Goal: Information Seeking & Learning: Learn about a topic

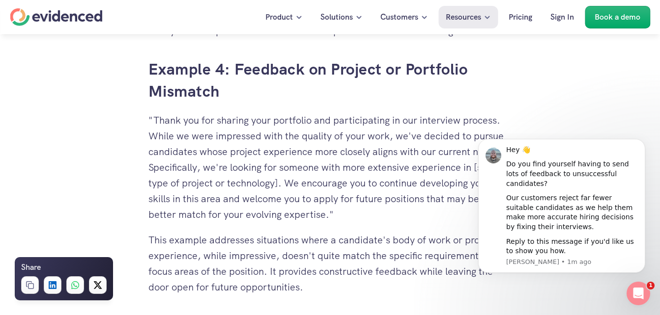
scroll to position [3095, 0]
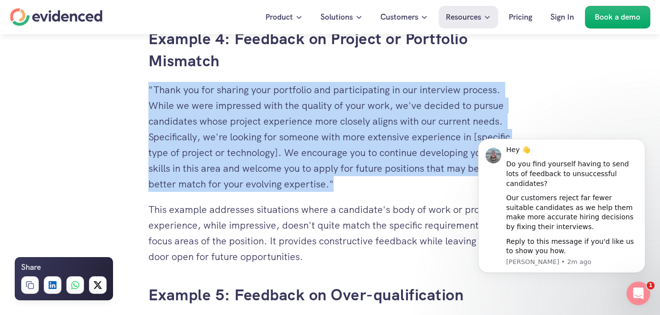
drag, startPoint x: 148, startPoint y: 88, endPoint x: 354, endPoint y: 182, distance: 226.4
click at [354, 182] on p ""Thank you for sharing your portfolio and participating in our interview proces…" at bounding box center [330, 137] width 364 height 110
drag, startPoint x: 354, startPoint y: 182, endPoint x: 311, endPoint y: 160, distance: 47.9
copy p ""Thank you for sharing your portfolio and participating in our interview proces…"
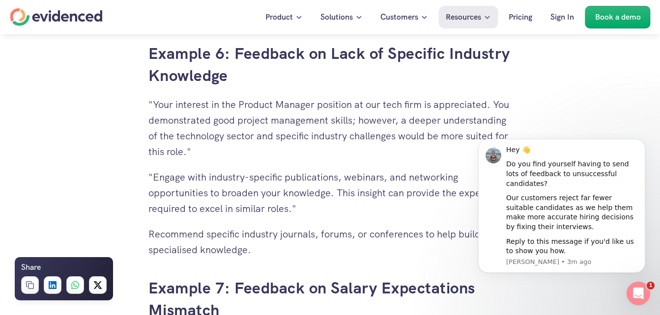
scroll to position [3586, 0]
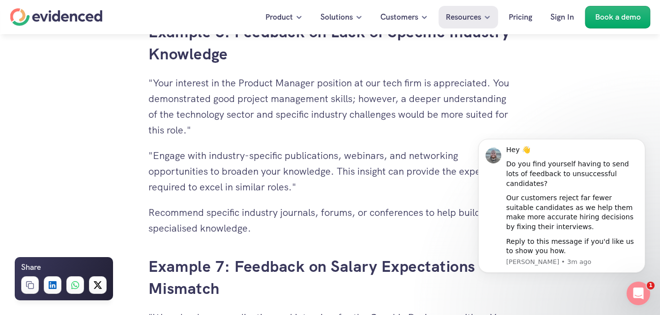
drag, startPoint x: 151, startPoint y: 82, endPoint x: 255, endPoint y: 128, distance: 114.4
click at [255, 128] on p ""Your interest in the Product Manager position at our tech firm is appreciated.…" at bounding box center [330, 106] width 364 height 63
drag, startPoint x: 255, startPoint y: 128, endPoint x: 198, endPoint y: 111, distance: 59.4
copy p "Your interest in the Product Manager position at our tech firm is appreciated. …"
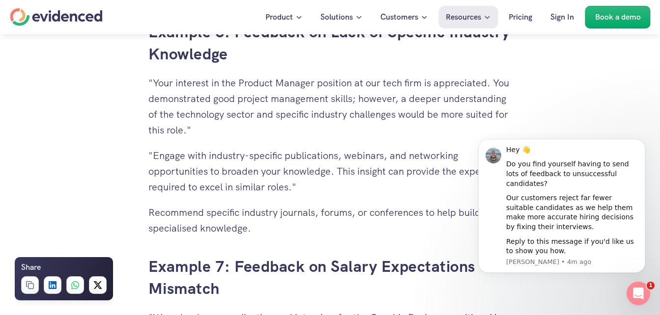
drag, startPoint x: 150, startPoint y: 79, endPoint x: 305, endPoint y: 225, distance: 213.3
drag, startPoint x: 305, startPoint y: 225, endPoint x: 251, endPoint y: 175, distance: 74.0
copy div ""Your interest in the Product Manager position at our tech firm is appreciated.…"
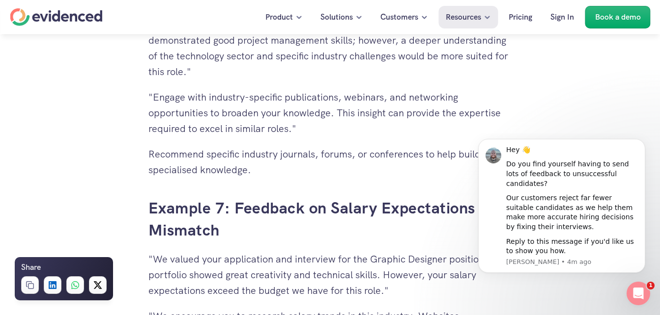
scroll to position [3684, 0]
